Goal: Complete application form

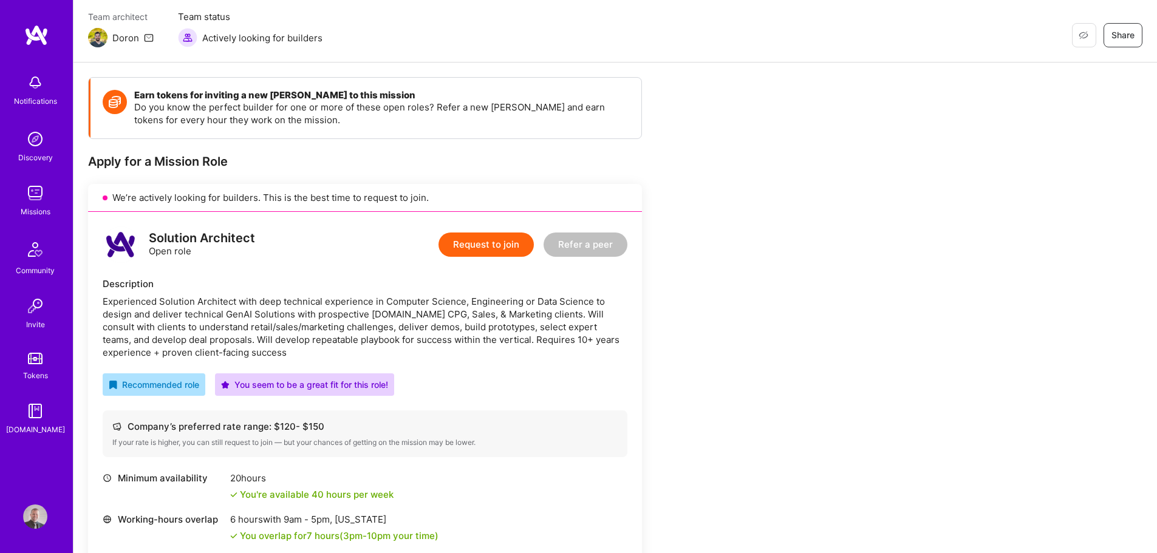
scroll to position [121, 0]
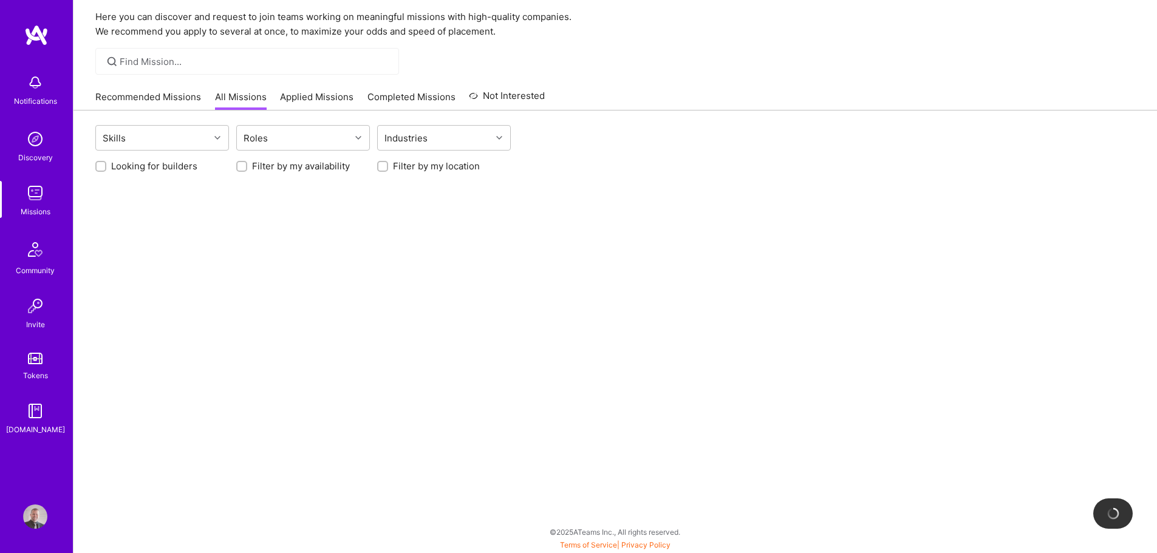
scroll to position [43, 0]
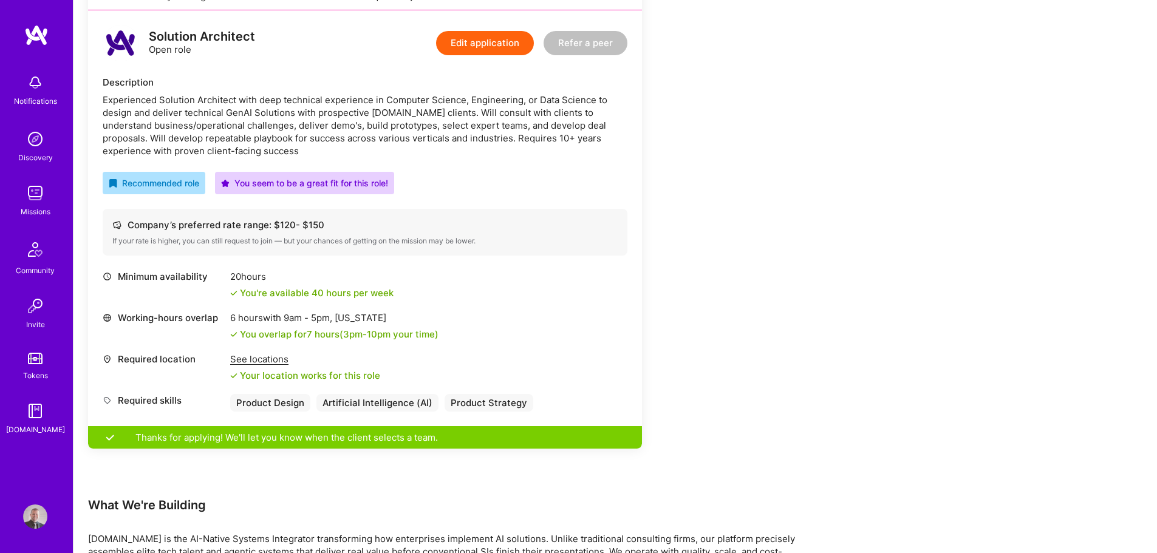
scroll to position [1579, 0]
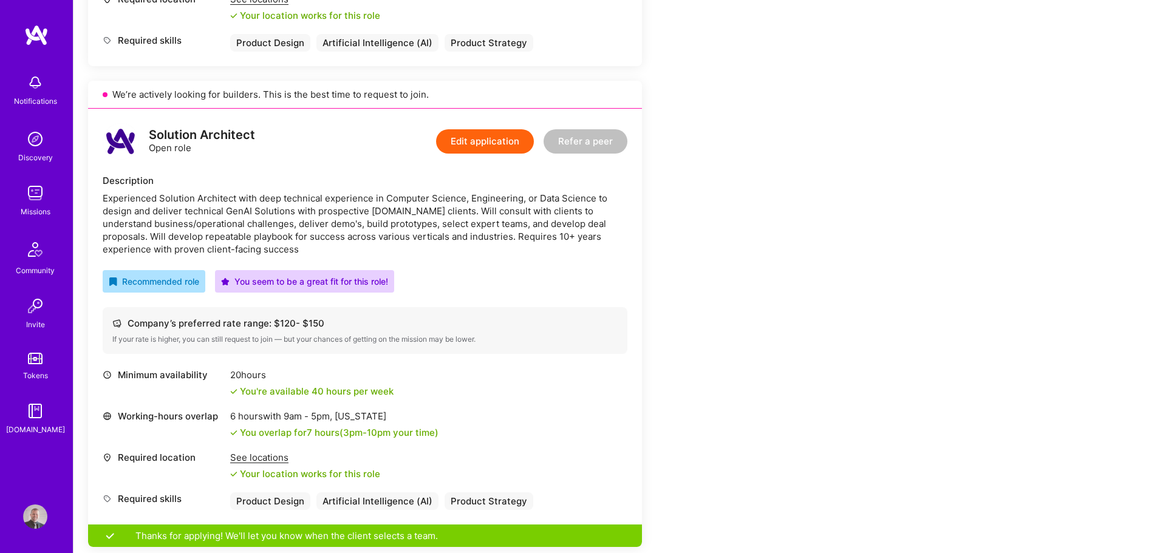
click at [499, 135] on button "Edit application" at bounding box center [485, 141] width 98 height 24
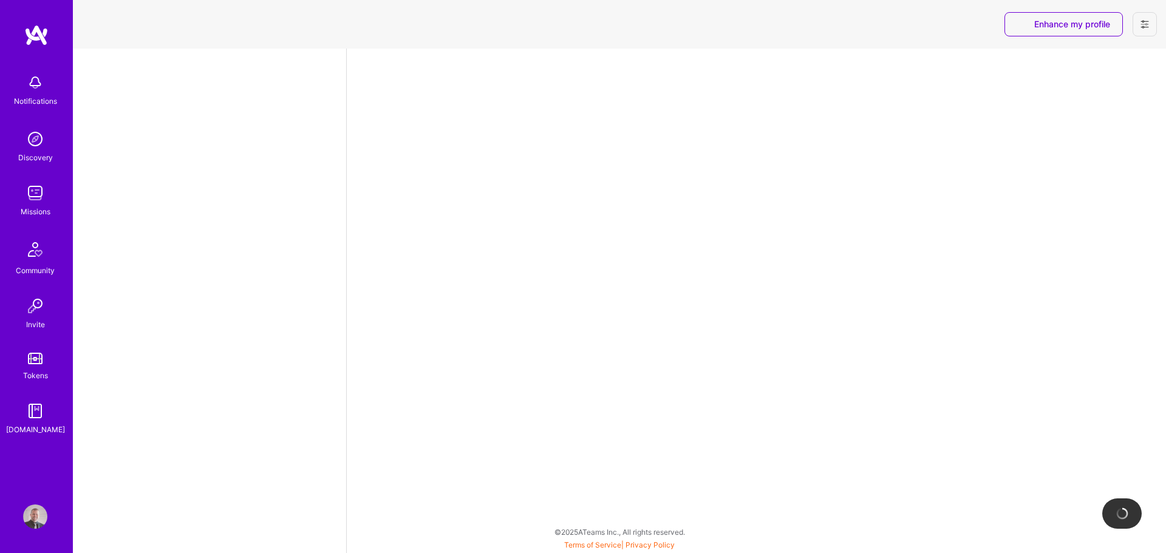
select select "SI"
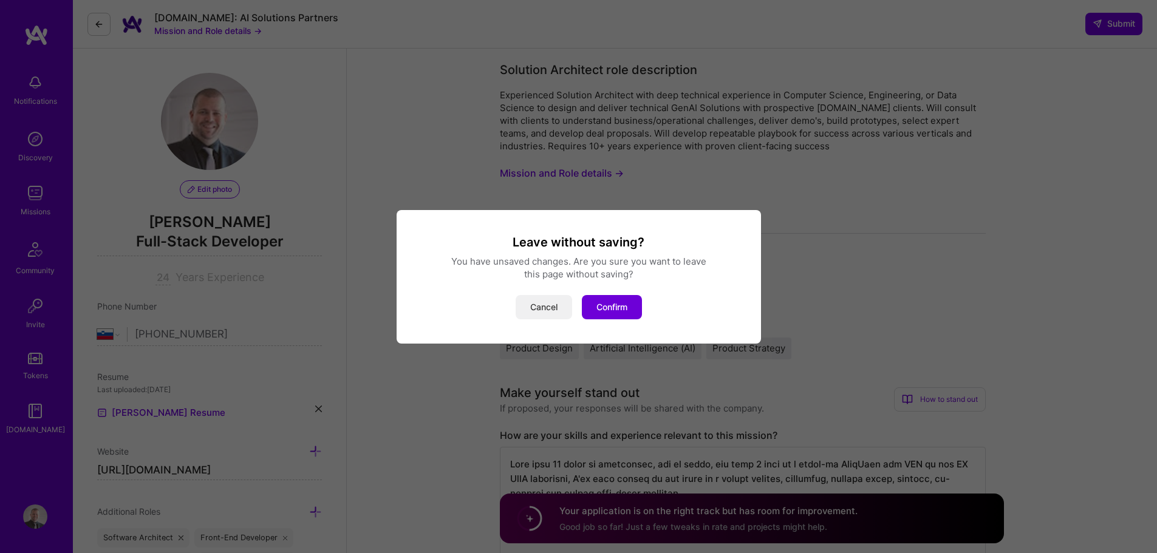
click at [555, 310] on button "Cancel" at bounding box center [544, 307] width 56 height 24
click at [625, 315] on button "Confirm" at bounding box center [612, 307] width 60 height 24
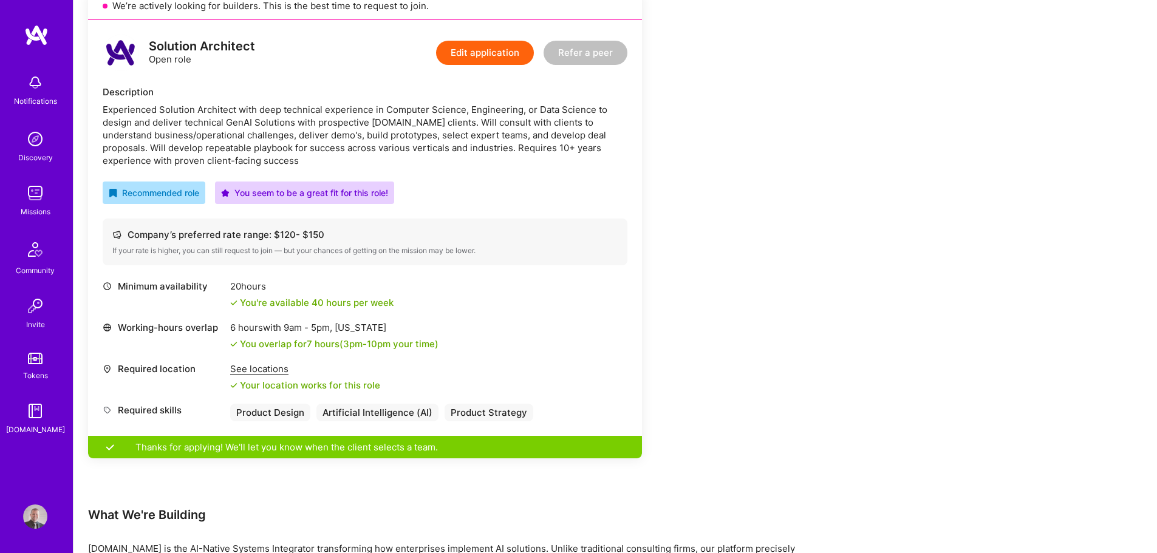
scroll to position [1640, 0]
